Goal: Contribute content: Add original content to the website for others to see

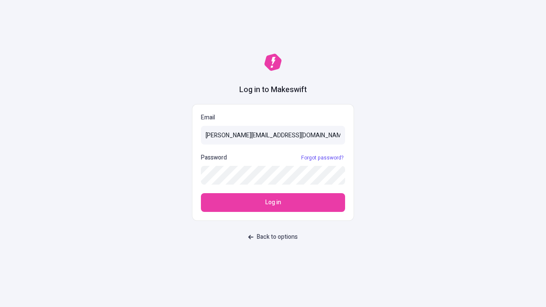
type input "[PERSON_NAME][EMAIL_ADDRESS][DOMAIN_NAME]"
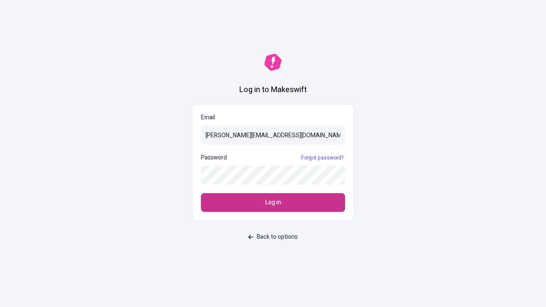
click at [273, 203] on span "Log in" at bounding box center [273, 202] width 16 height 9
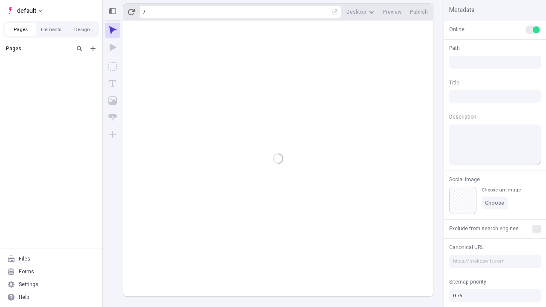
type input "/deep-link-stultus"
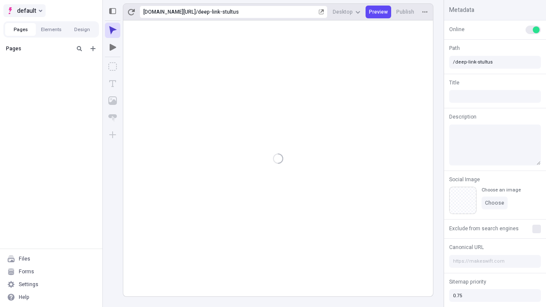
click at [24, 11] on span "default" at bounding box center [26, 11] width 19 height 10
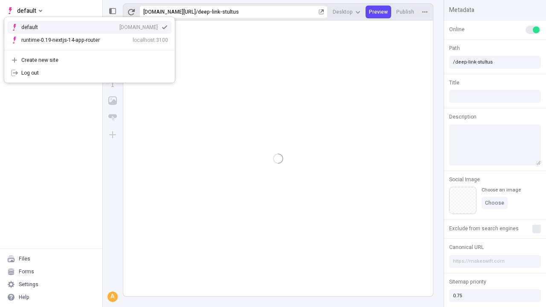
click at [119, 26] on div "qee9k4dy7d.staging.makeswift.site" at bounding box center [138, 27] width 38 height 7
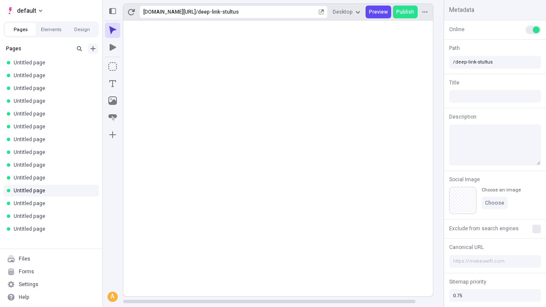
click at [93, 49] on icon "Add new" at bounding box center [92, 48] width 5 height 5
click at [138, 66] on span "Blank page" at bounding box center [143, 66] width 53 height 7
click at [113, 67] on icon "Box" at bounding box center [112, 66] width 9 height 9
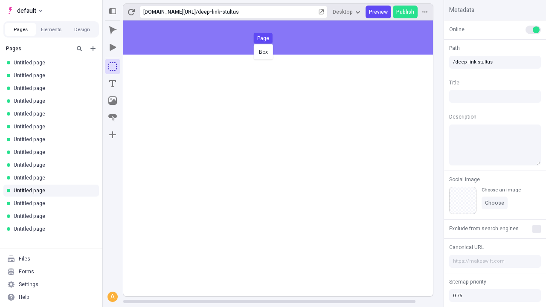
click at [286, 38] on div "Box Page" at bounding box center [273, 153] width 546 height 307
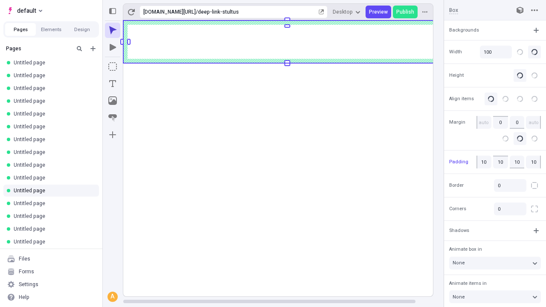
click at [113, 101] on icon "Image" at bounding box center [112, 100] width 9 height 9
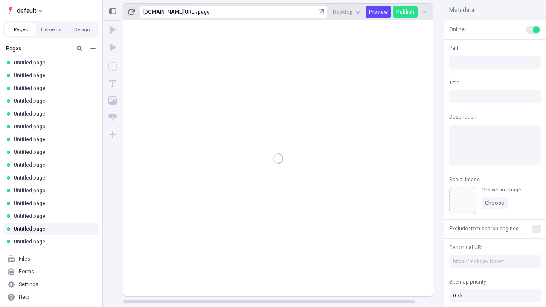
type input "/page"
